Goal: Task Accomplishment & Management: Manage account settings

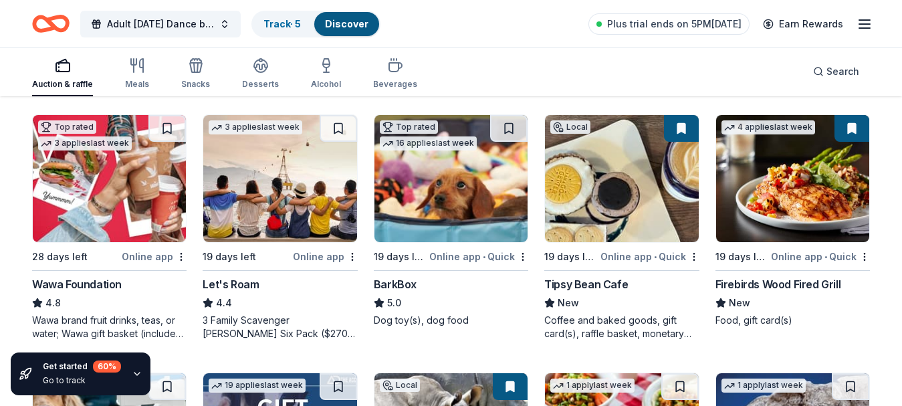
scroll to position [390, 0]
click at [665, 225] on img at bounding box center [621, 178] width 153 height 127
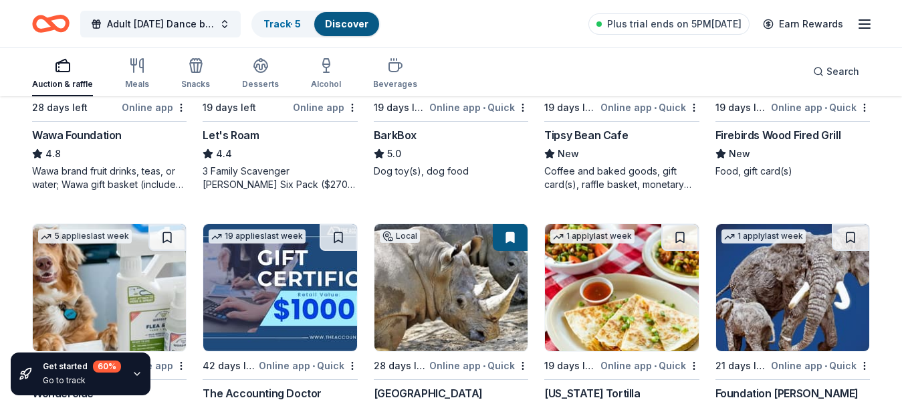
scroll to position [553, 0]
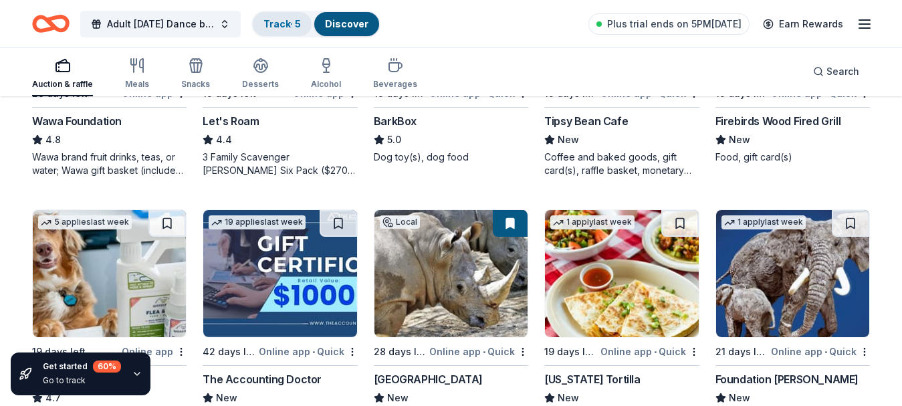
click at [288, 19] on link "Track · 5" at bounding box center [281, 23] width 37 height 11
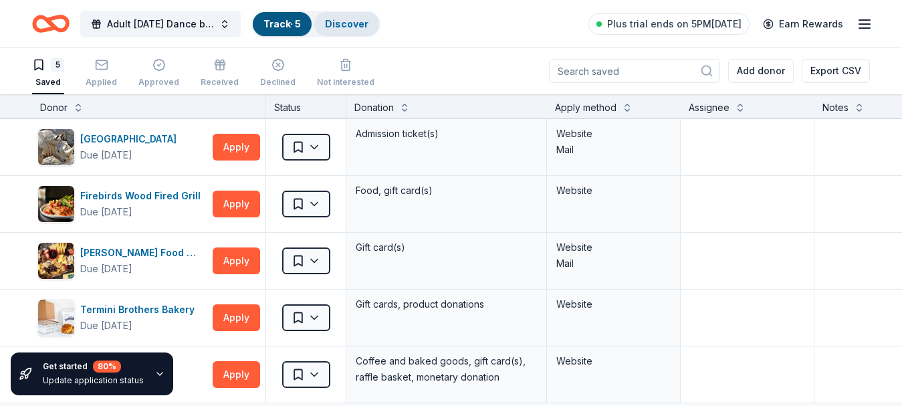
click at [349, 30] on div "Discover" at bounding box center [346, 24] width 65 height 24
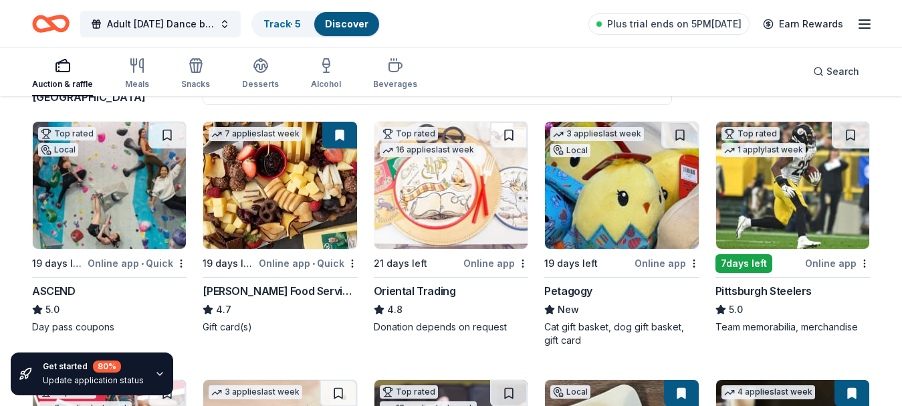
scroll to position [132, 0]
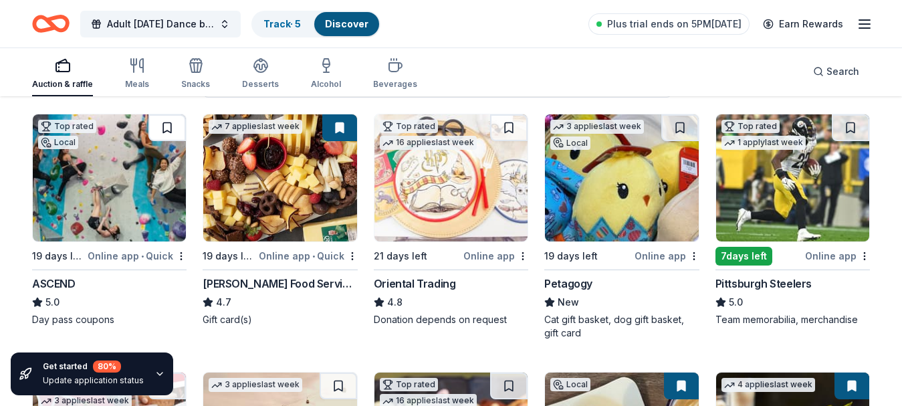
click at [167, 126] on button at bounding box center [166, 127] width 37 height 27
click at [511, 128] on button at bounding box center [508, 127] width 37 height 27
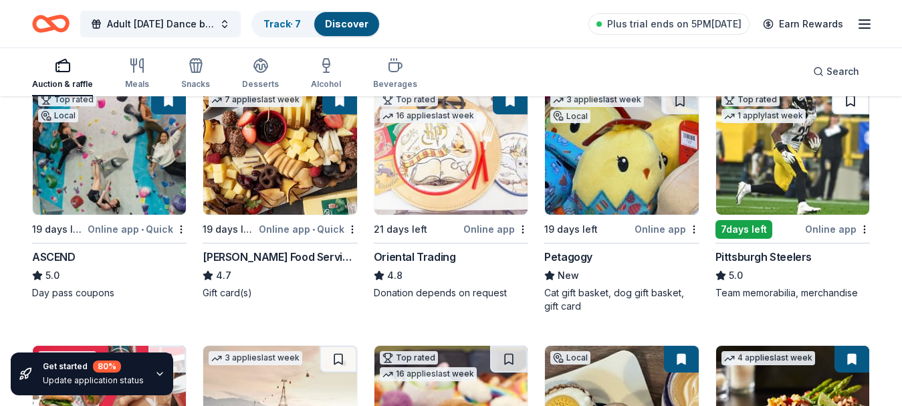
click at [850, 104] on button at bounding box center [850, 101] width 37 height 27
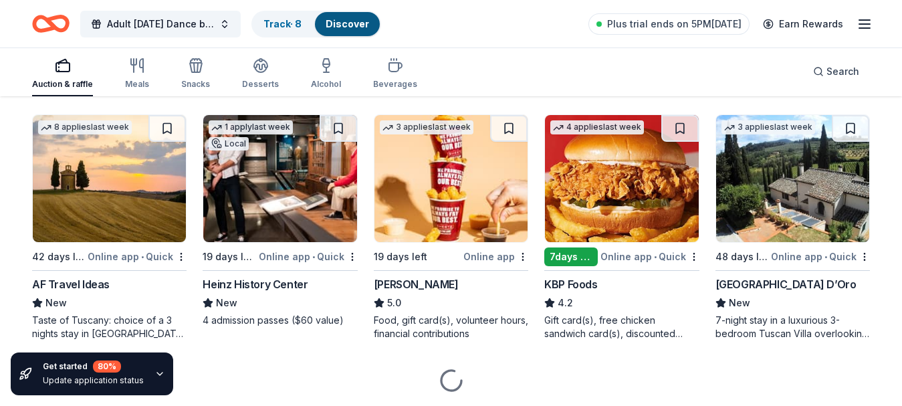
scroll to position [908, 0]
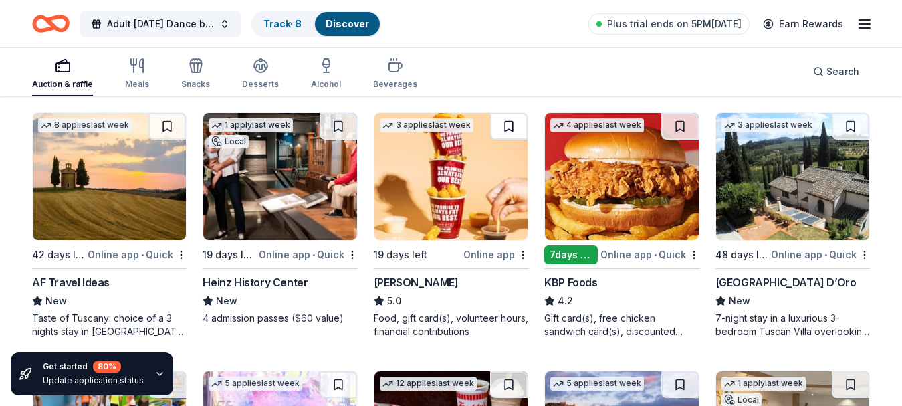
click at [510, 123] on button at bounding box center [508, 126] width 37 height 27
click at [340, 130] on button at bounding box center [338, 126] width 37 height 27
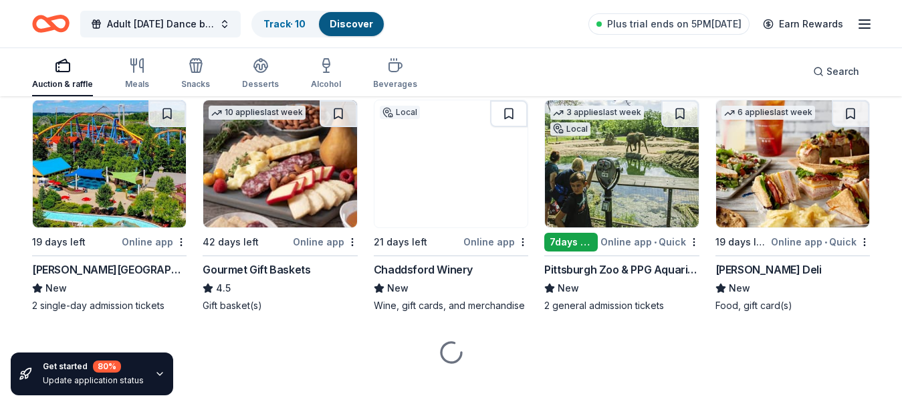
scroll to position [1443, 0]
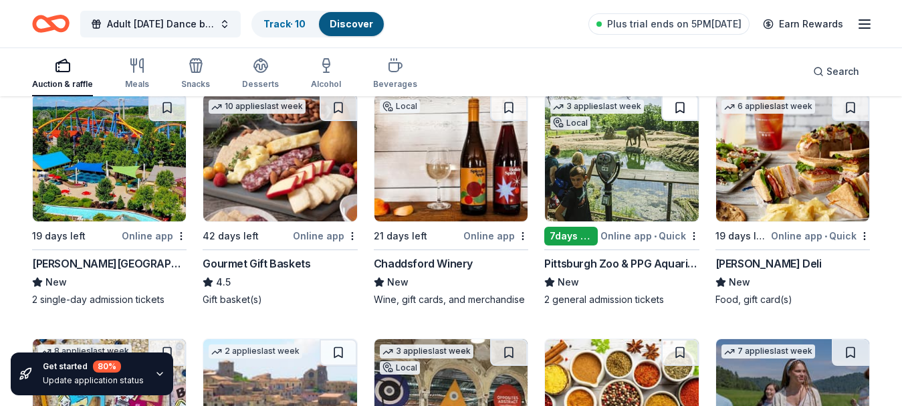
click at [681, 108] on button at bounding box center [679, 107] width 37 height 27
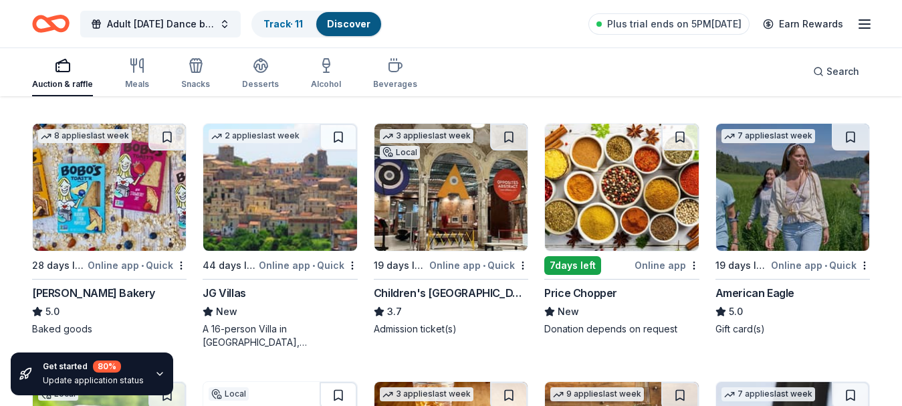
scroll to position [1667, 0]
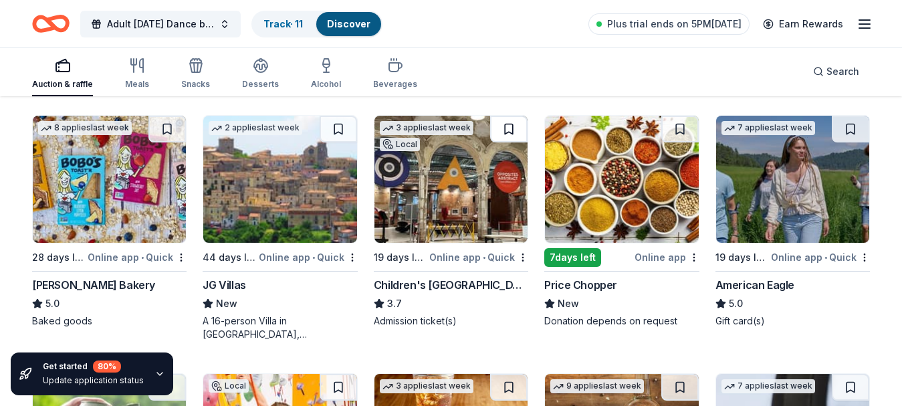
click at [514, 130] on button at bounding box center [508, 129] width 37 height 27
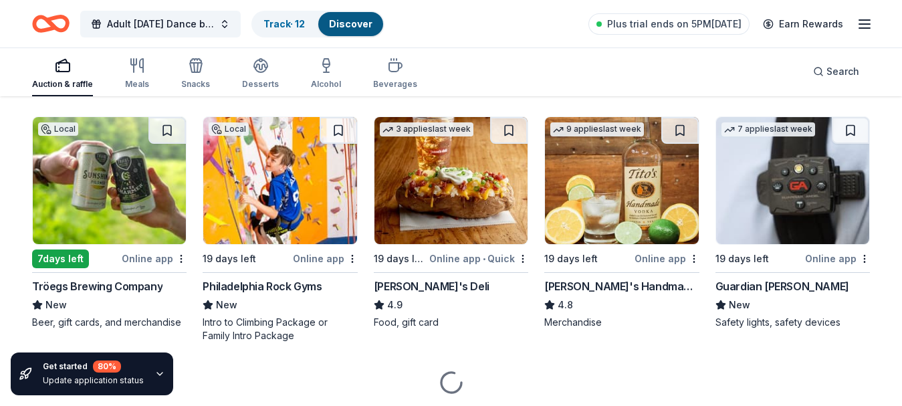
scroll to position [1927, 0]
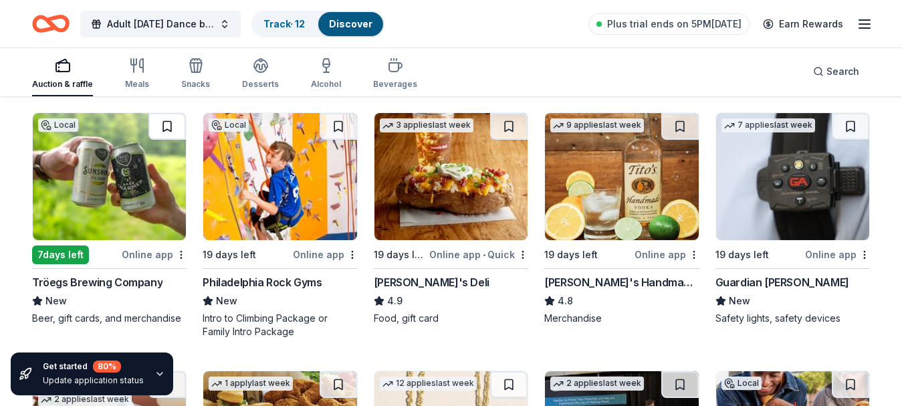
click at [170, 128] on button at bounding box center [166, 126] width 37 height 27
click at [679, 126] on button at bounding box center [679, 126] width 37 height 27
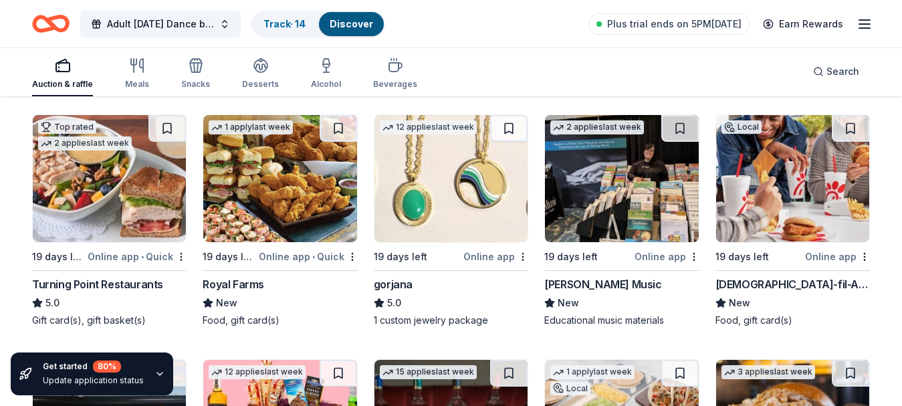
scroll to position [2173, 0]
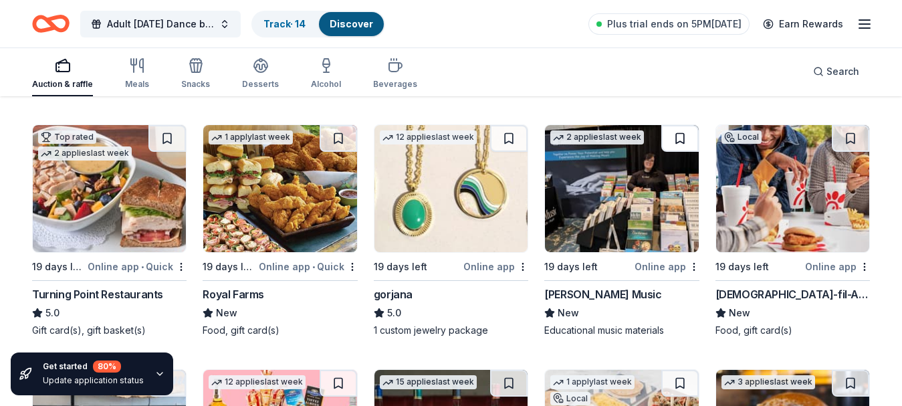
click at [677, 136] on button at bounding box center [679, 138] width 37 height 27
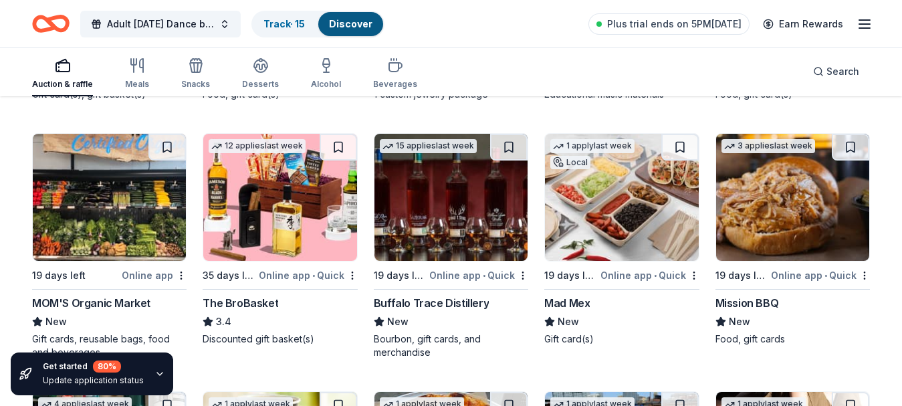
scroll to position [2416, 0]
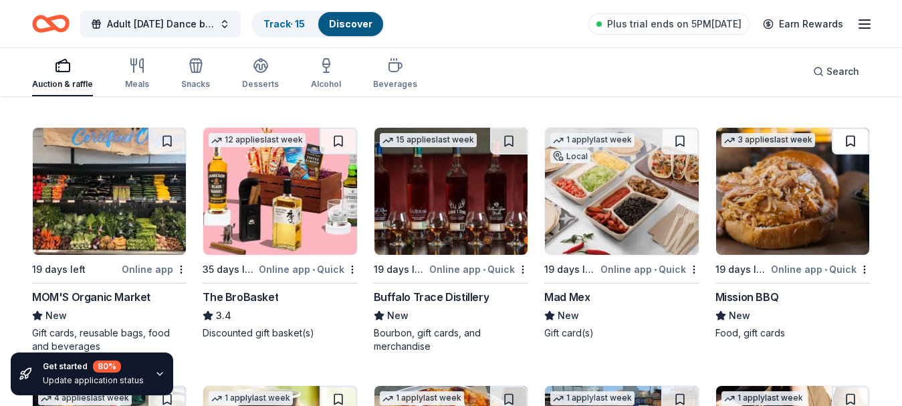
click at [854, 142] on button at bounding box center [850, 141] width 37 height 27
click at [504, 142] on button at bounding box center [508, 141] width 37 height 27
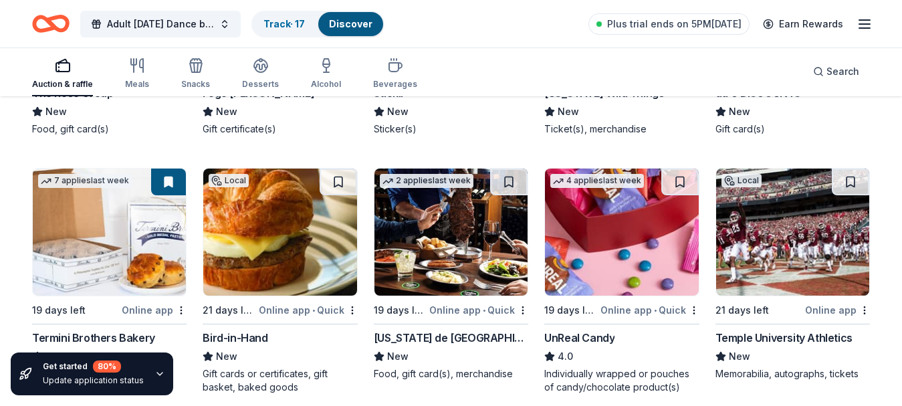
scroll to position [3904, 0]
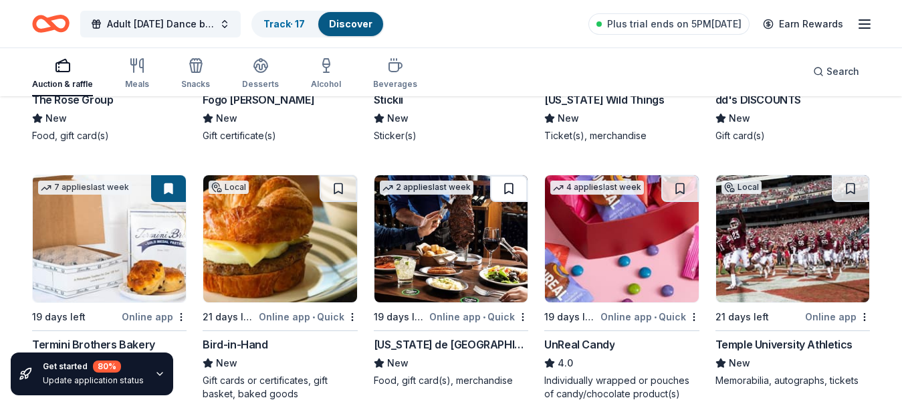
click at [511, 188] on button at bounding box center [508, 188] width 37 height 27
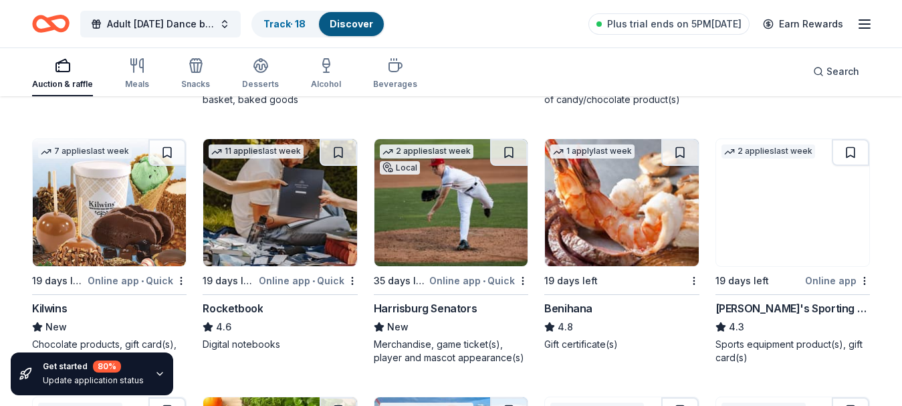
scroll to position [4225, 0]
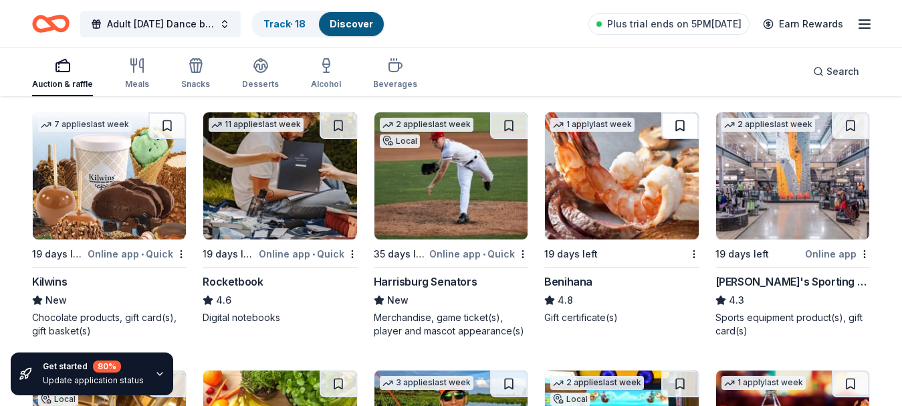
click at [675, 133] on button at bounding box center [679, 125] width 37 height 27
click at [849, 123] on button at bounding box center [850, 125] width 37 height 27
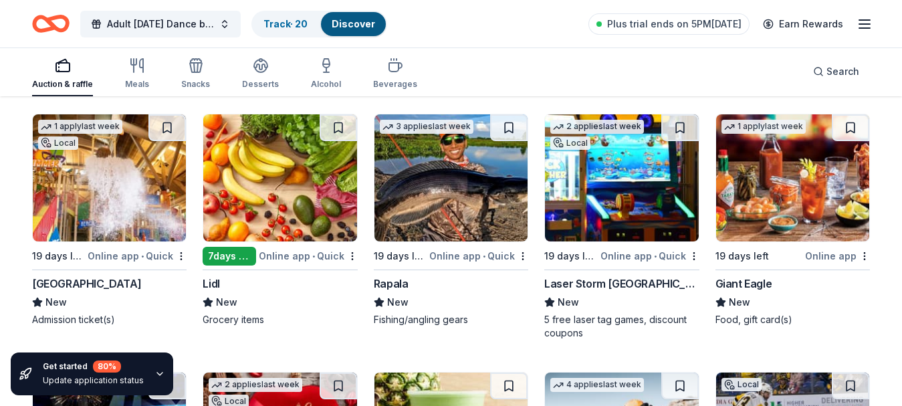
scroll to position [4492, 0]
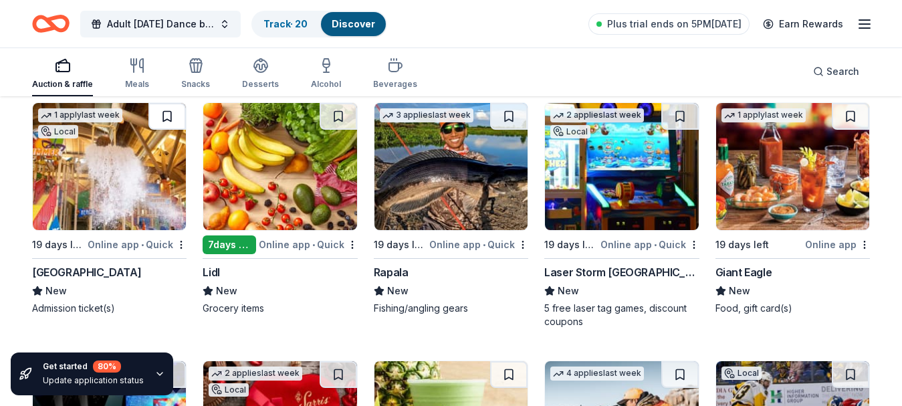
click at [171, 114] on button at bounding box center [166, 116] width 37 height 27
click at [850, 112] on button at bounding box center [850, 116] width 37 height 27
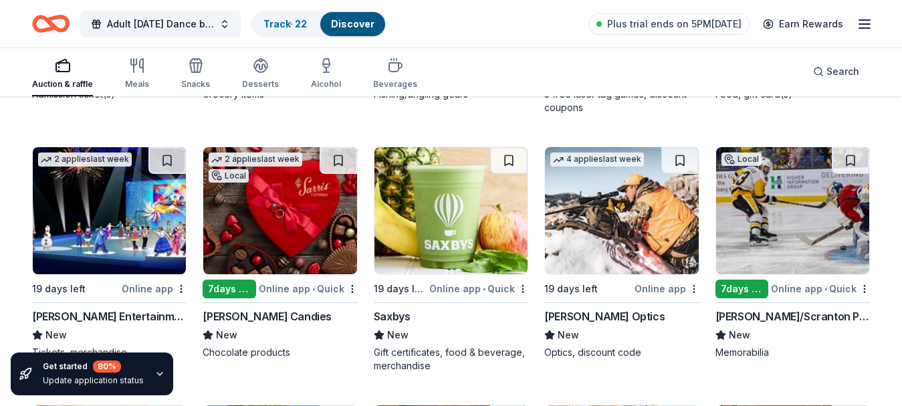
scroll to position [4733, 0]
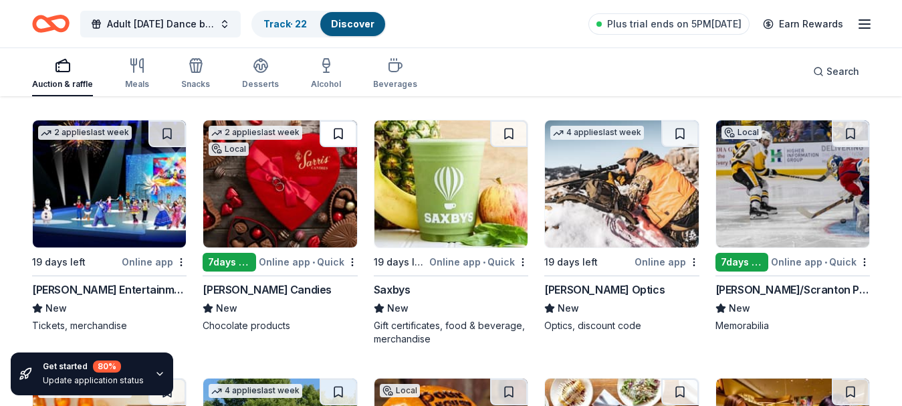
click at [336, 127] on button at bounding box center [338, 133] width 37 height 27
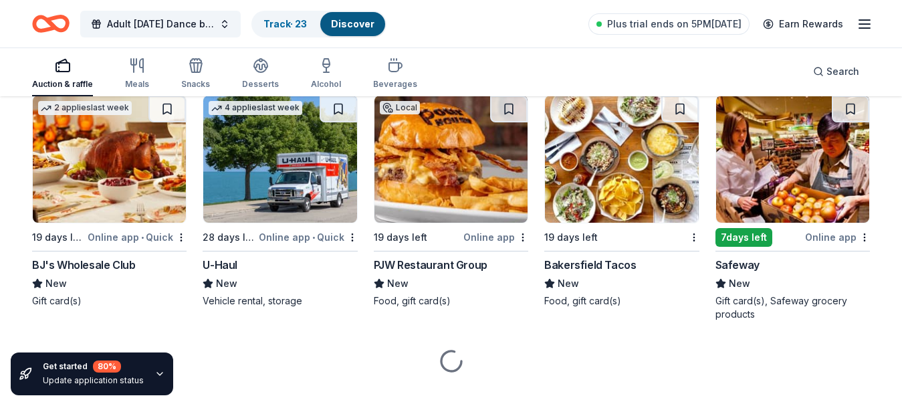
scroll to position [5027, 0]
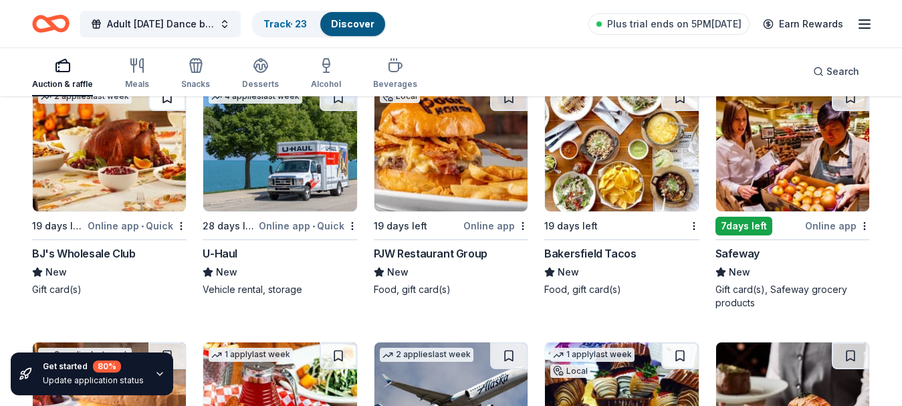
click at [165, 97] on button at bounding box center [166, 97] width 37 height 27
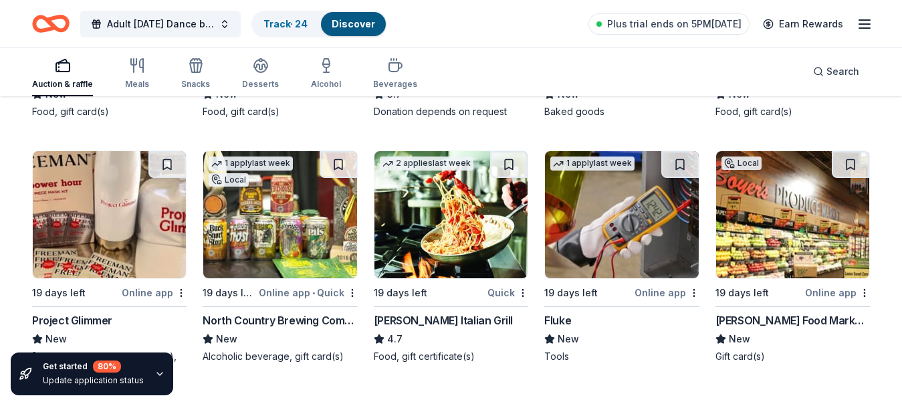
scroll to position [5490, 0]
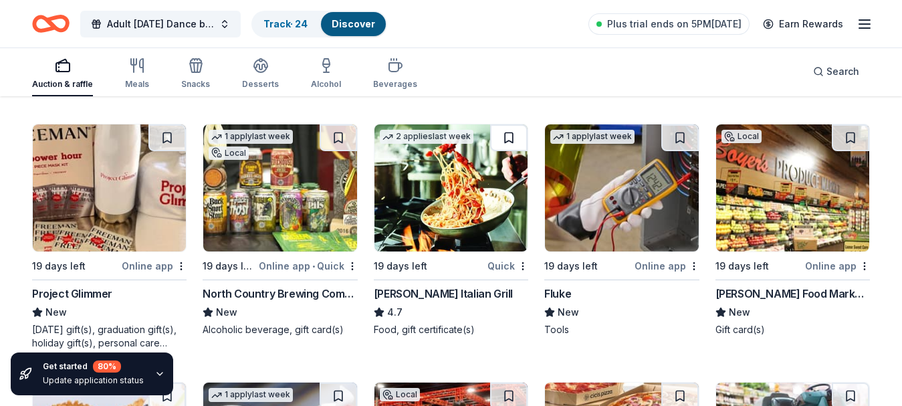
click at [512, 131] on button at bounding box center [508, 137] width 37 height 27
click at [338, 134] on button at bounding box center [338, 137] width 37 height 27
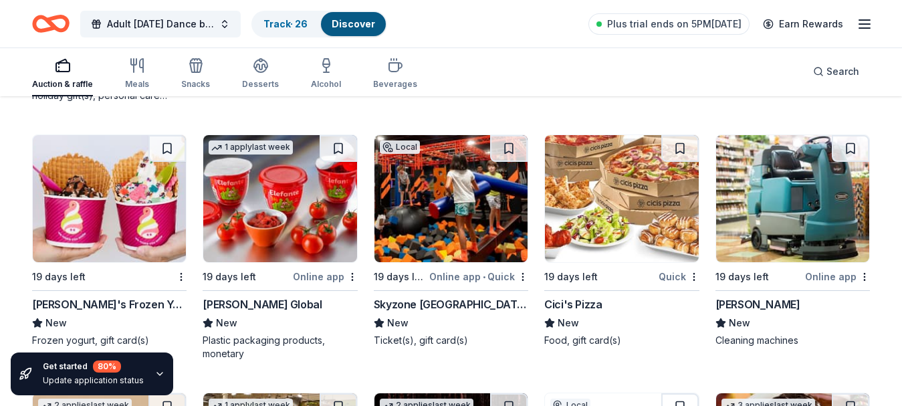
scroll to position [5757, 0]
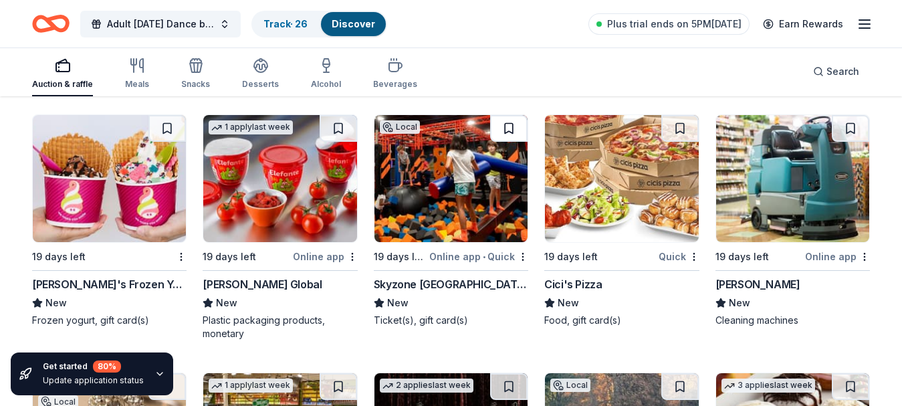
click at [505, 128] on button at bounding box center [508, 128] width 37 height 27
click at [164, 126] on button at bounding box center [166, 128] width 37 height 27
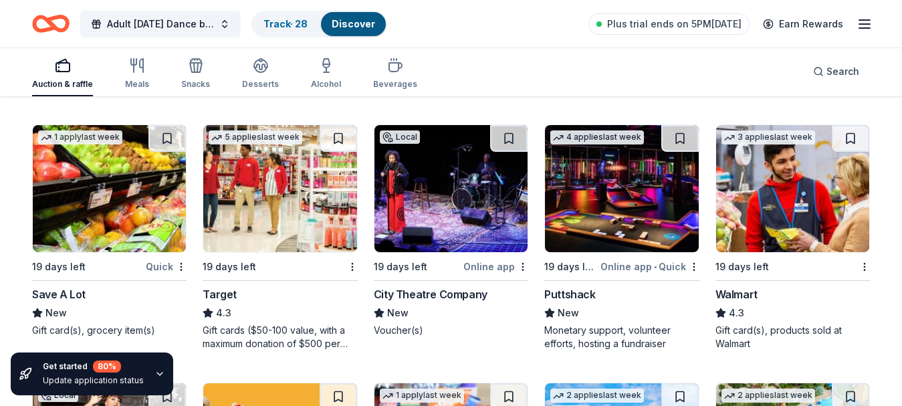
scroll to position [6466, 0]
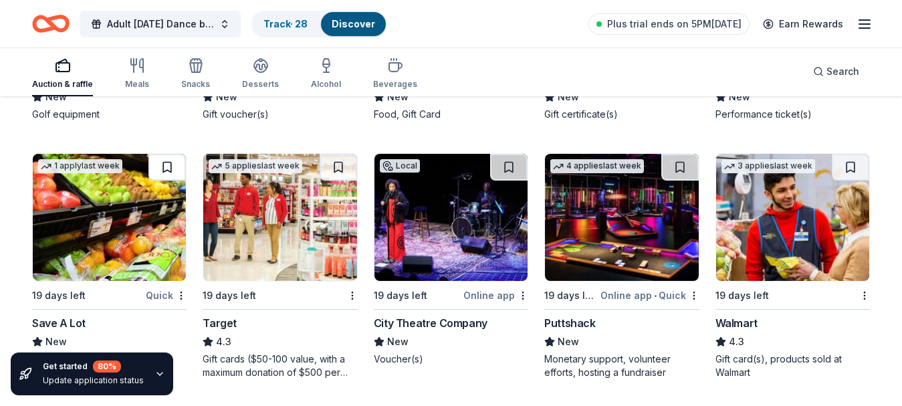
click at [165, 167] on button at bounding box center [166, 167] width 37 height 27
click at [330, 167] on button at bounding box center [338, 167] width 37 height 27
click at [851, 168] on button at bounding box center [850, 167] width 37 height 27
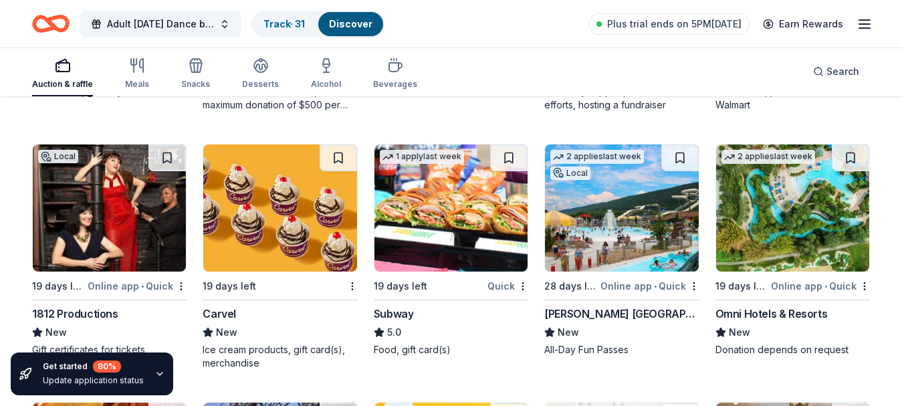
scroll to position [6761, 0]
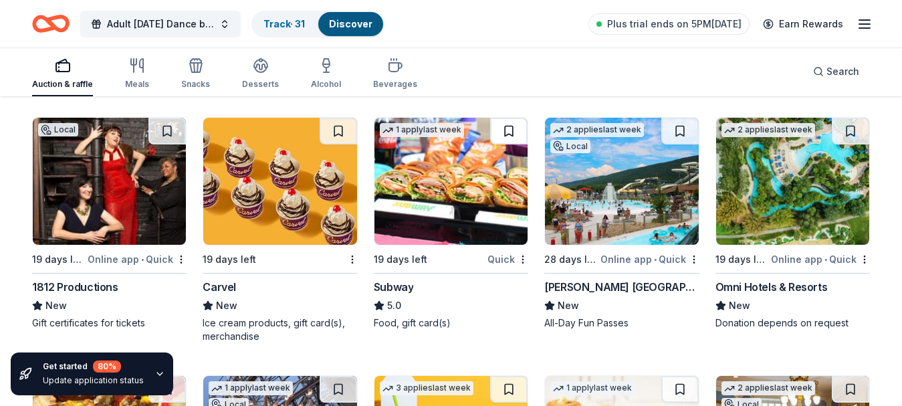
click at [509, 126] on button at bounding box center [508, 131] width 37 height 27
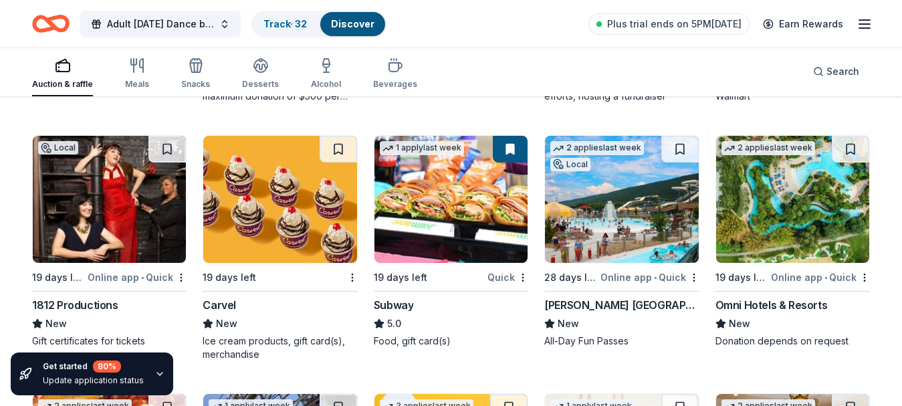
scroll to position [6734, 0]
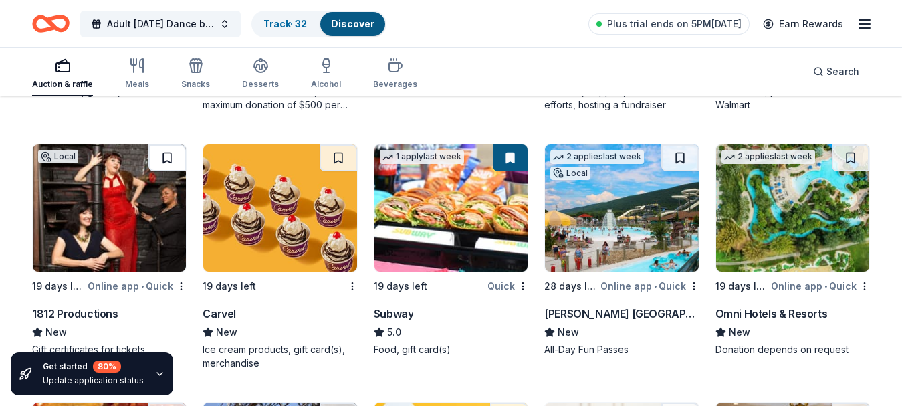
click at [166, 157] on button at bounding box center [166, 157] width 37 height 27
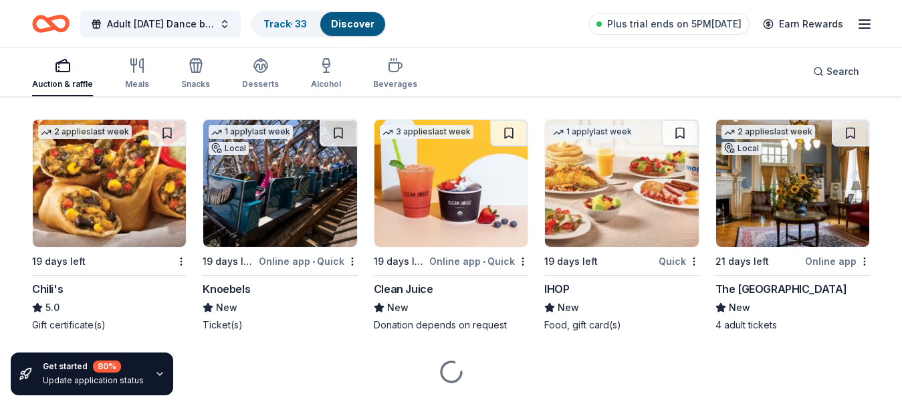
scroll to position [7028, 0]
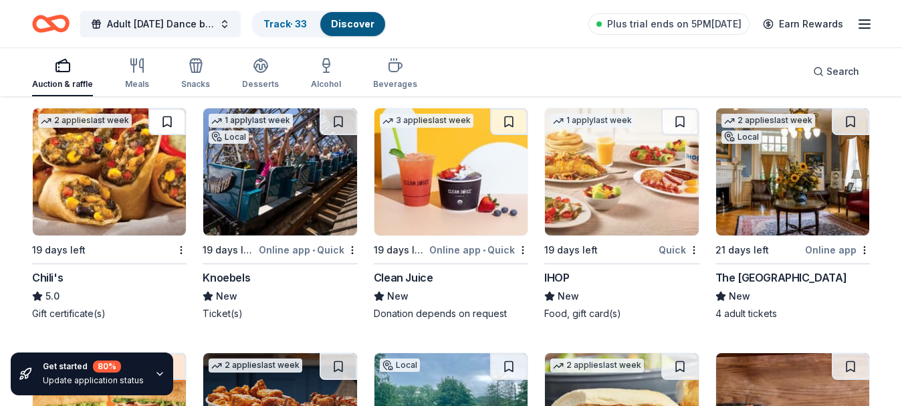
click at [165, 118] on button at bounding box center [166, 121] width 37 height 27
click at [680, 128] on button at bounding box center [679, 121] width 37 height 27
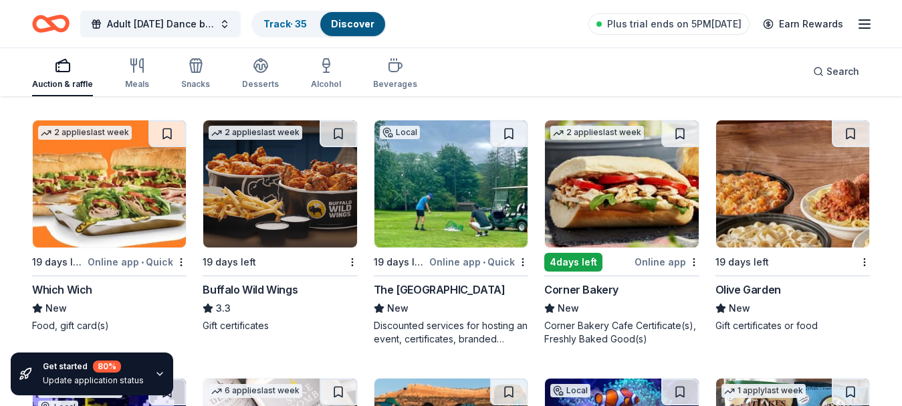
scroll to position [7269, 0]
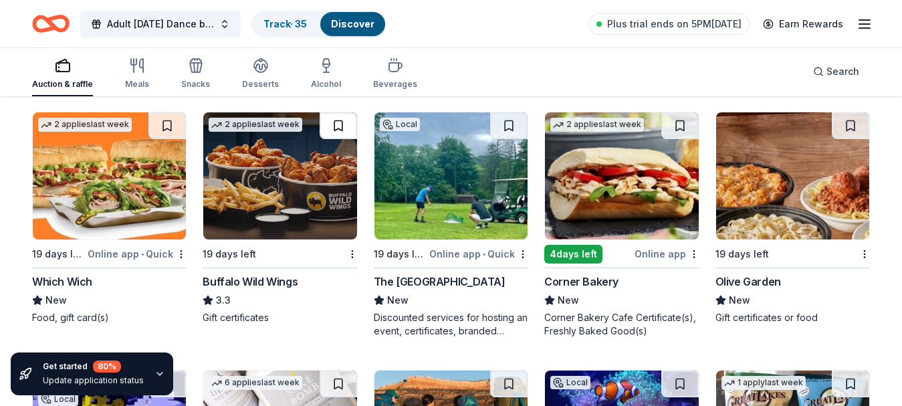
click at [340, 127] on button at bounding box center [338, 125] width 37 height 27
click at [851, 126] on button at bounding box center [850, 125] width 37 height 27
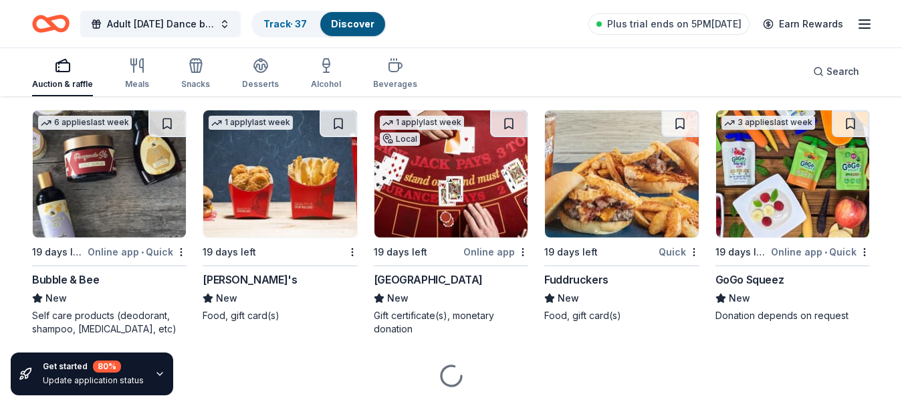
scroll to position [8045, 0]
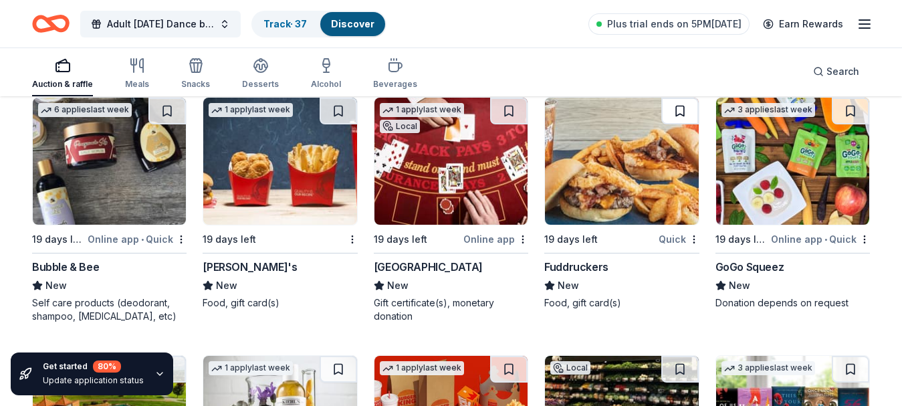
click at [675, 110] on button at bounding box center [679, 111] width 37 height 27
click at [849, 110] on button at bounding box center [850, 111] width 37 height 27
click at [170, 114] on button at bounding box center [166, 111] width 37 height 27
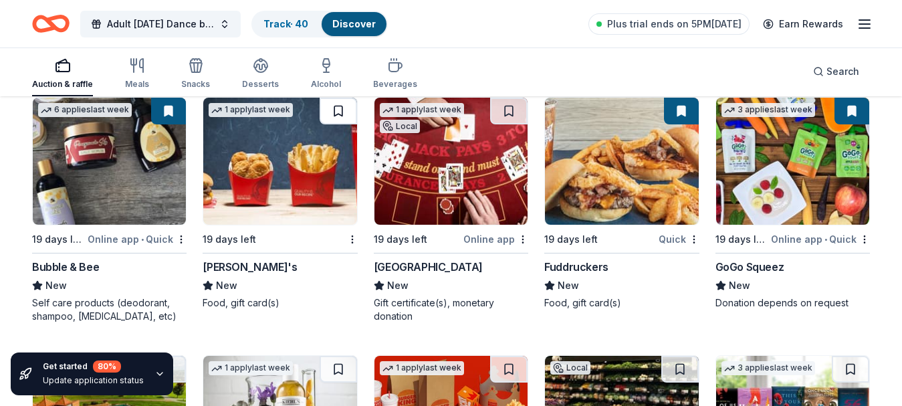
click at [330, 112] on button at bounding box center [338, 111] width 37 height 27
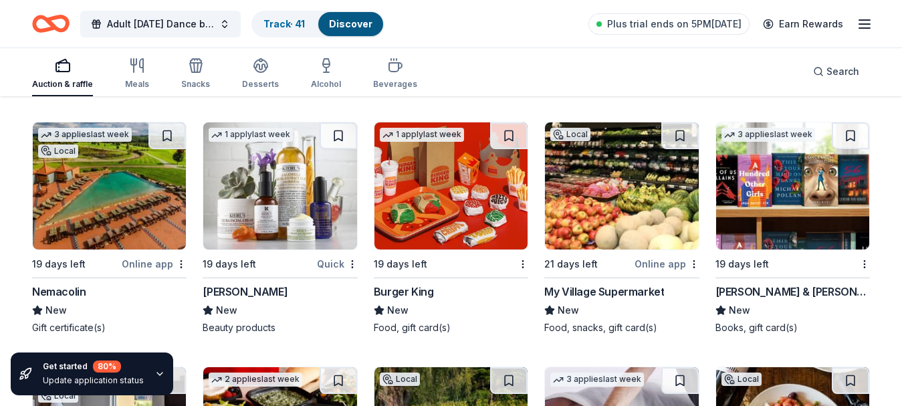
scroll to position [8285, 0]
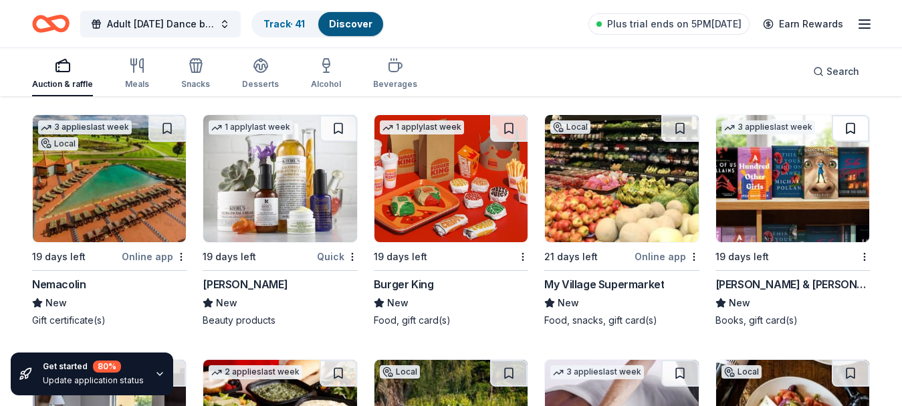
click at [848, 127] on button at bounding box center [850, 128] width 37 height 27
click at [512, 128] on button at bounding box center [508, 128] width 37 height 27
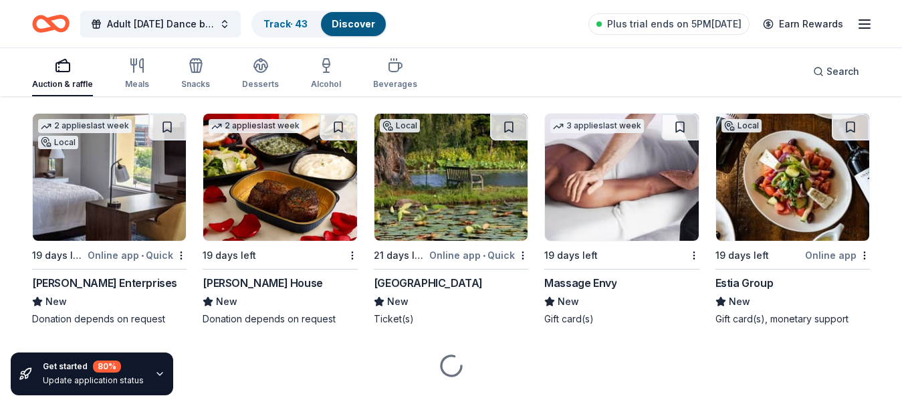
scroll to position [8553, 0]
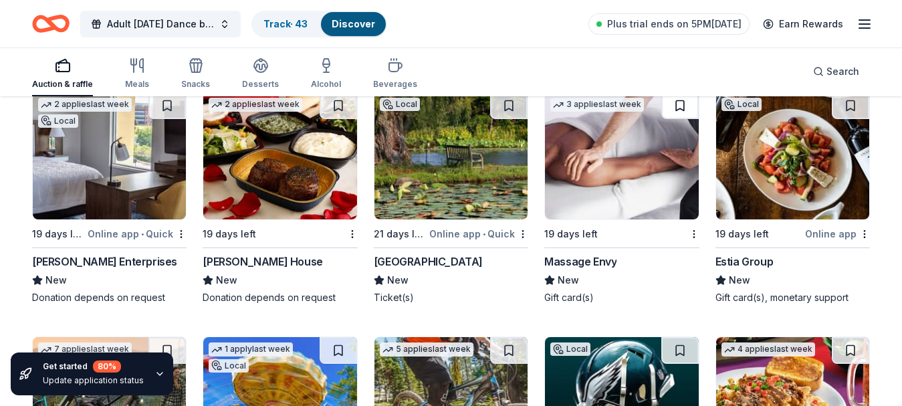
click at [683, 105] on button at bounding box center [679, 105] width 37 height 27
click at [344, 99] on button at bounding box center [338, 105] width 37 height 27
click at [169, 104] on button at bounding box center [166, 105] width 37 height 27
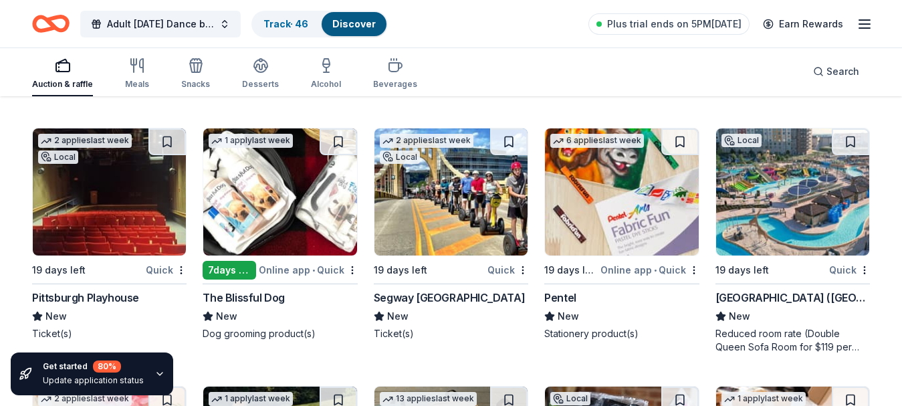
scroll to position [9008, 0]
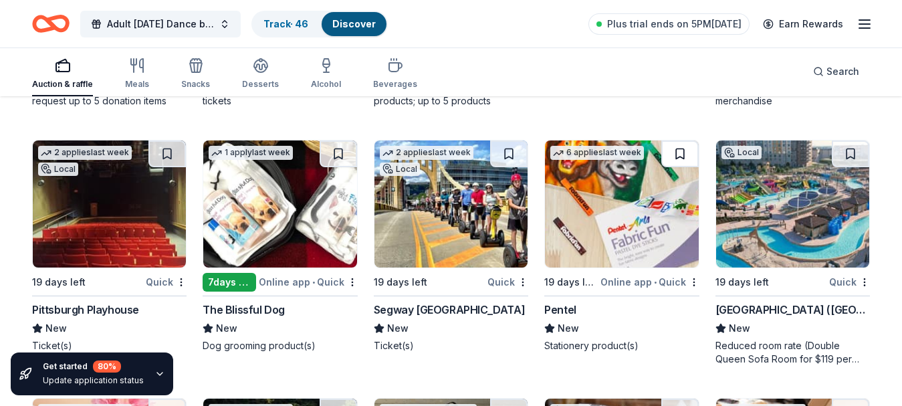
click at [682, 155] on button at bounding box center [679, 153] width 37 height 27
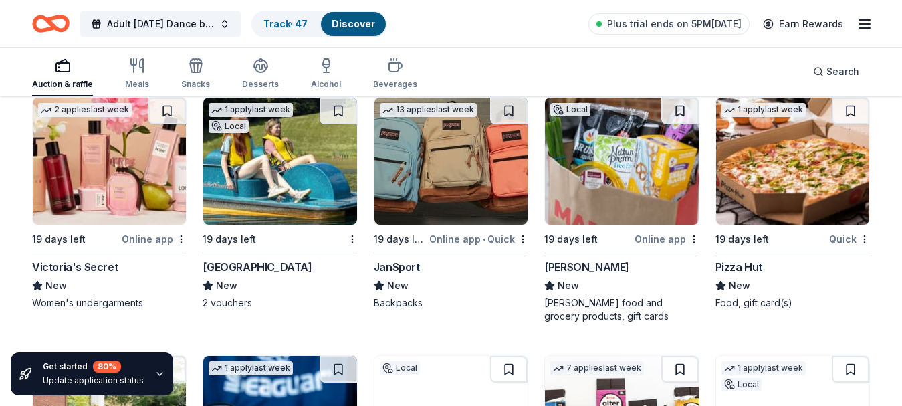
scroll to position [9329, 0]
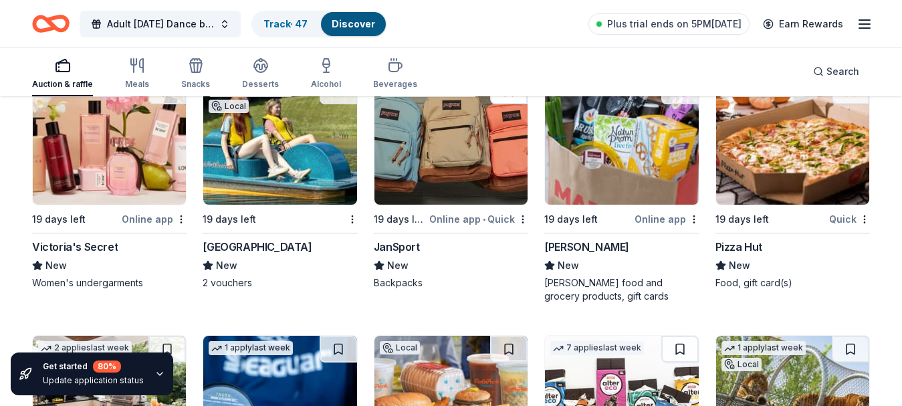
click at [507, 100] on button at bounding box center [508, 91] width 37 height 27
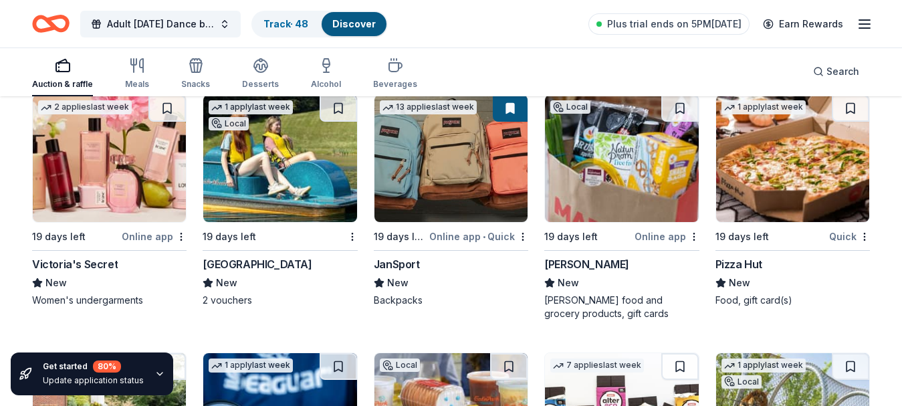
scroll to position [9302, 0]
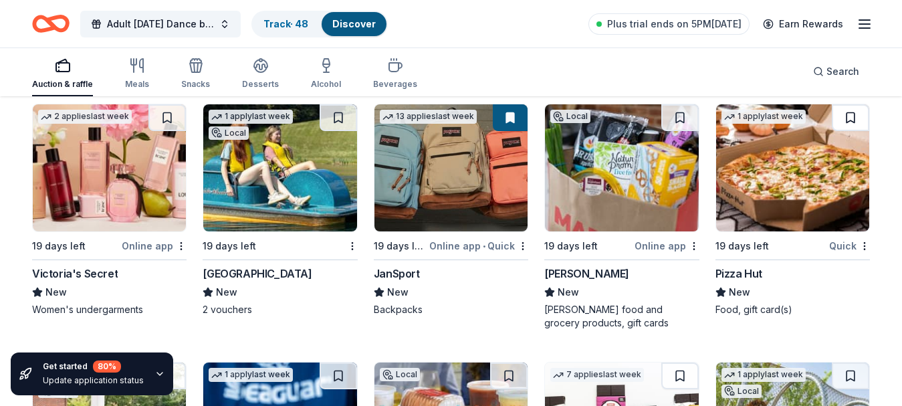
click at [849, 118] on button at bounding box center [850, 117] width 37 height 27
